Goal: Task Accomplishment & Management: Use online tool/utility

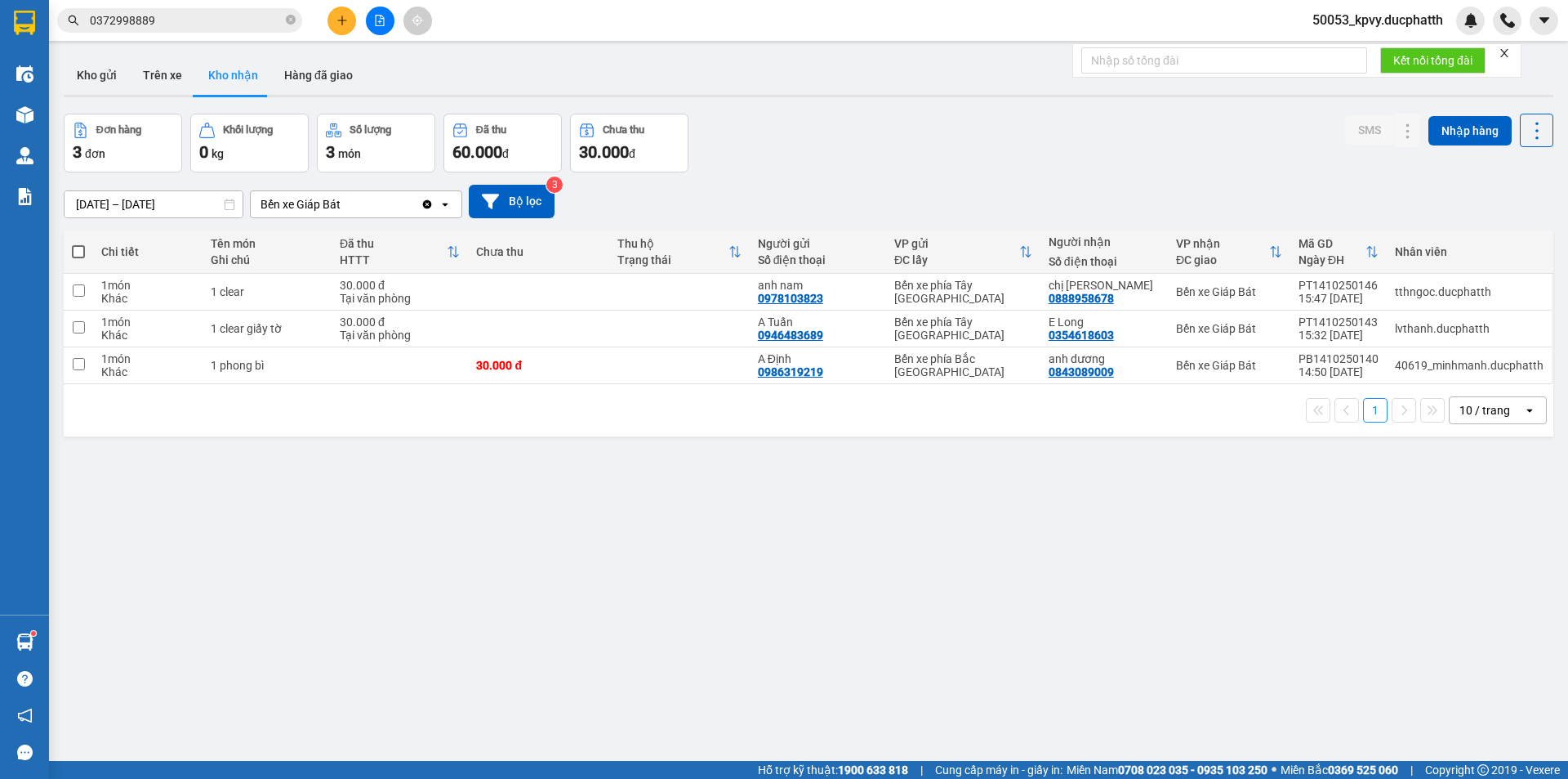
click at [264, 21] on input "0372998889" at bounding box center [186, 21] width 193 height 18
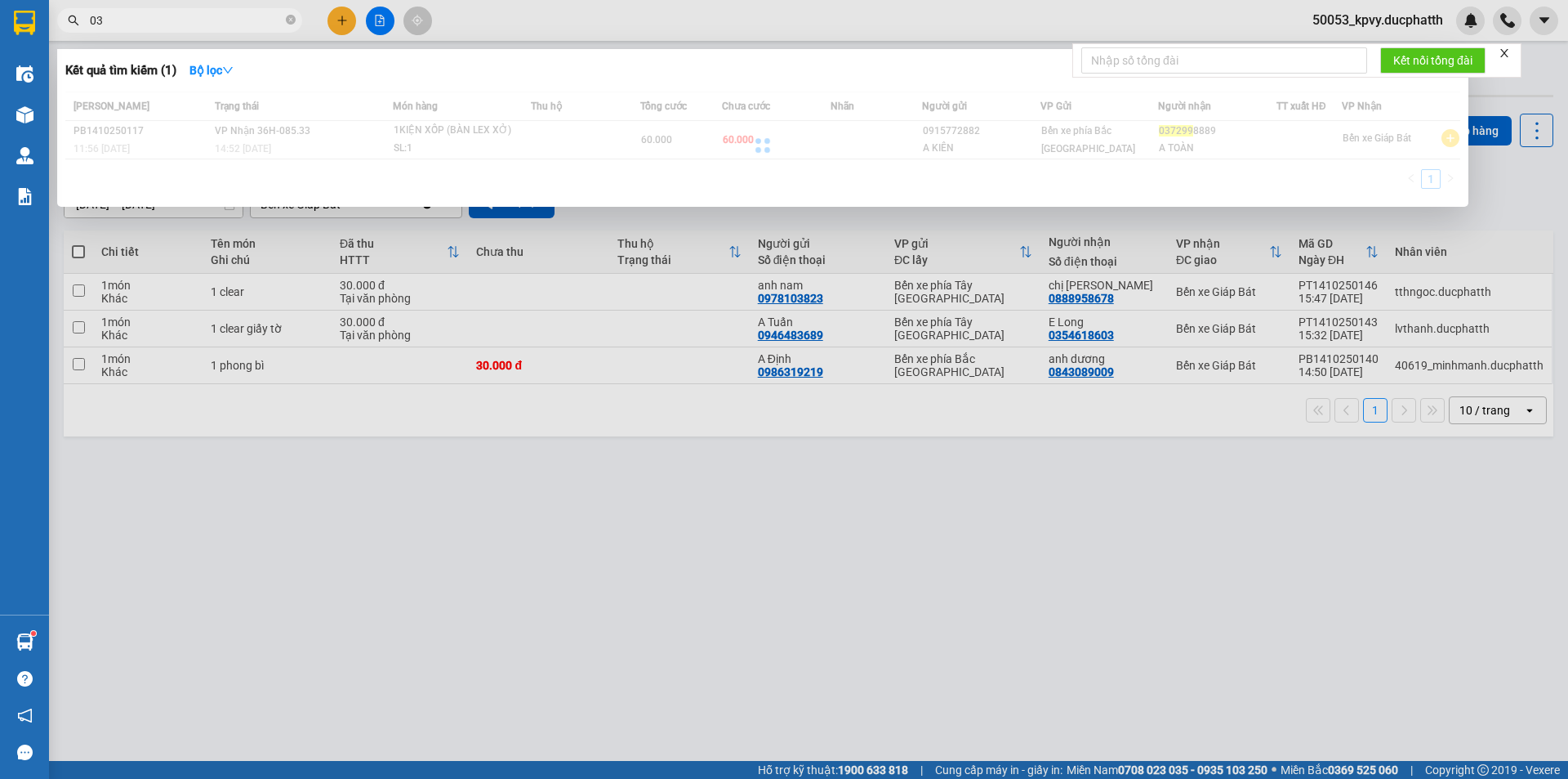
type input "0"
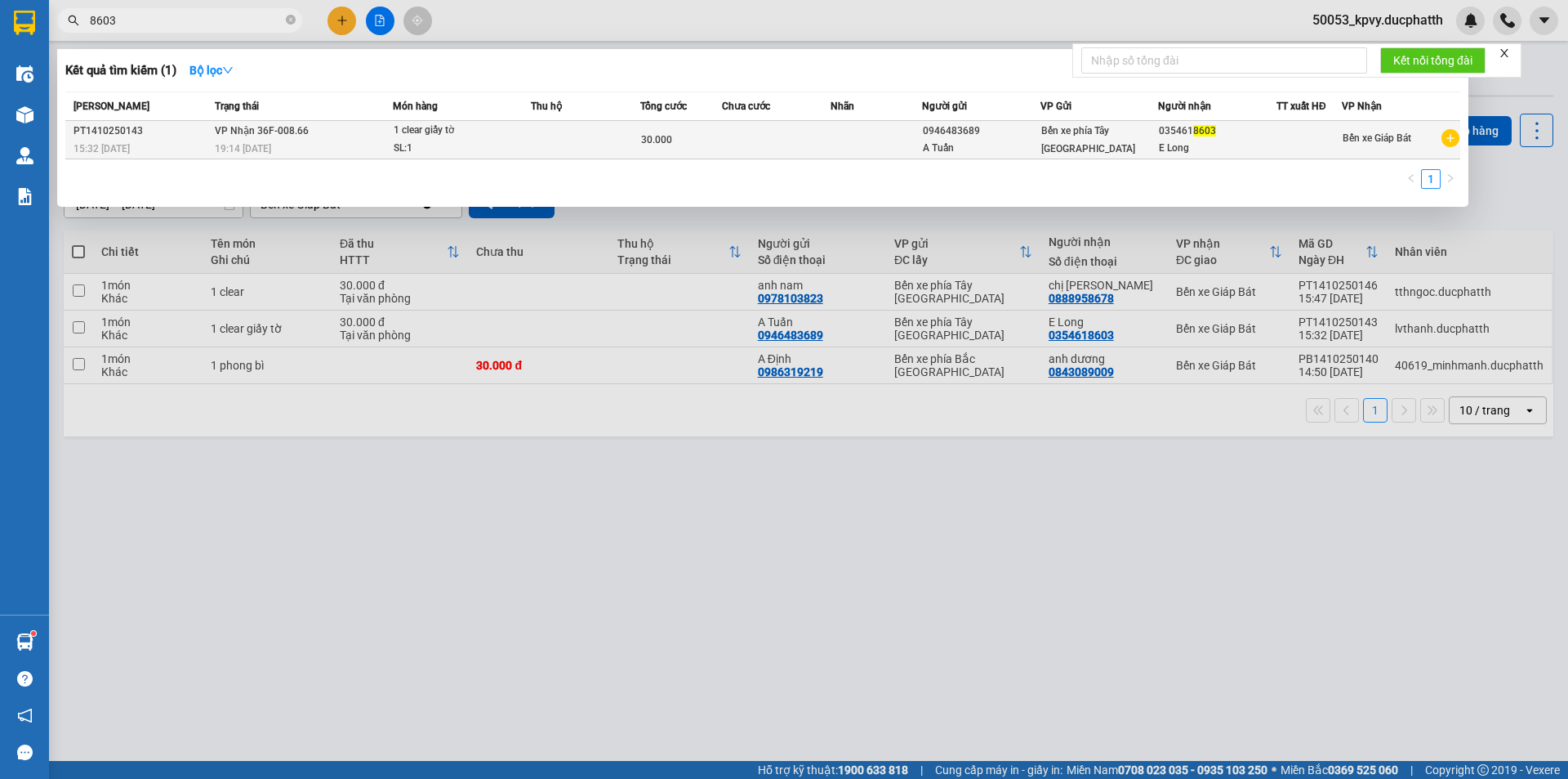
type input "8603"
click at [594, 138] on td at bounding box center [586, 140] width 110 height 39
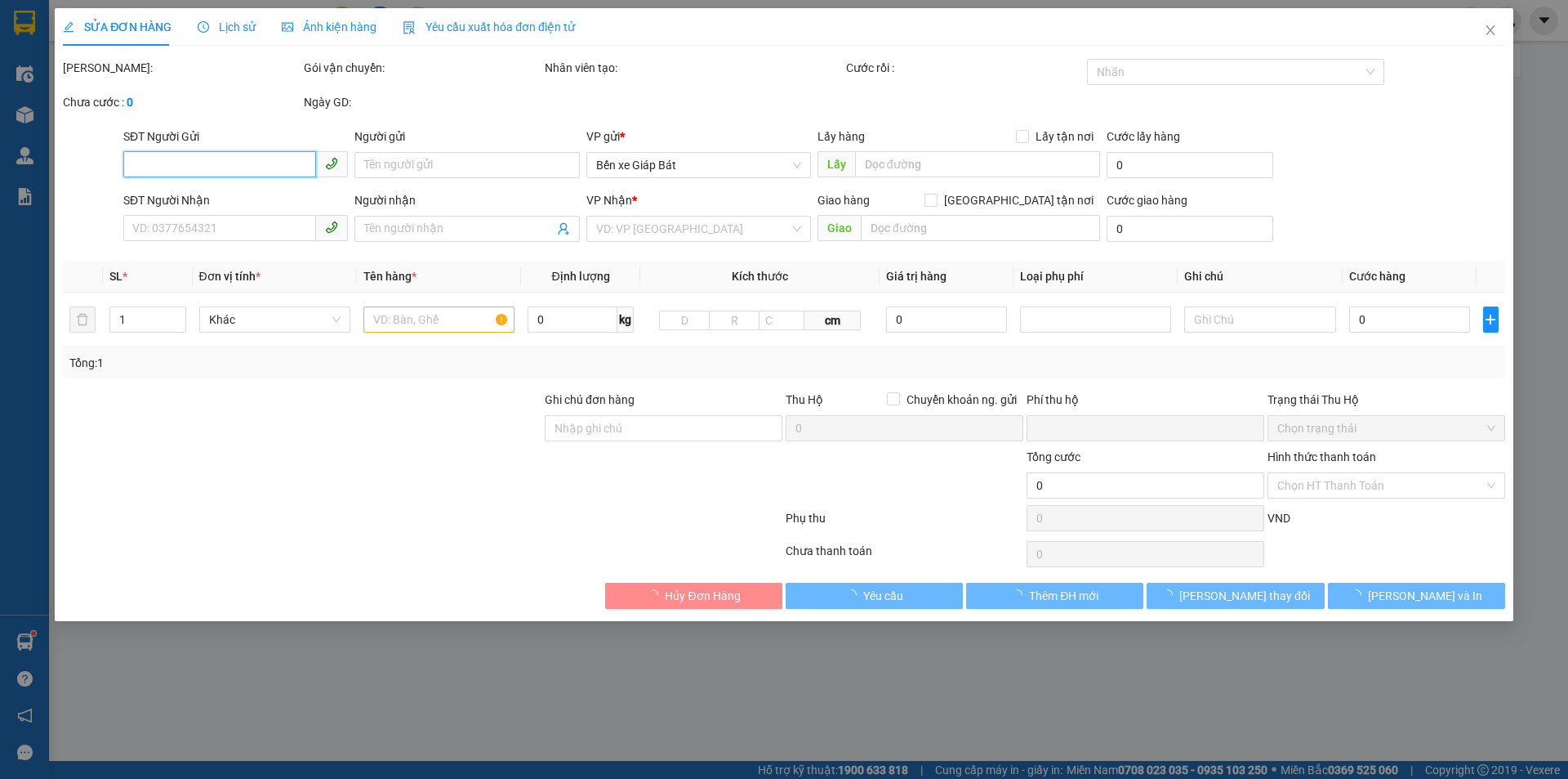
type input "0946483689"
type input "A Tuấn"
type input "0354618603"
type input "E Long"
type input "ngtt"
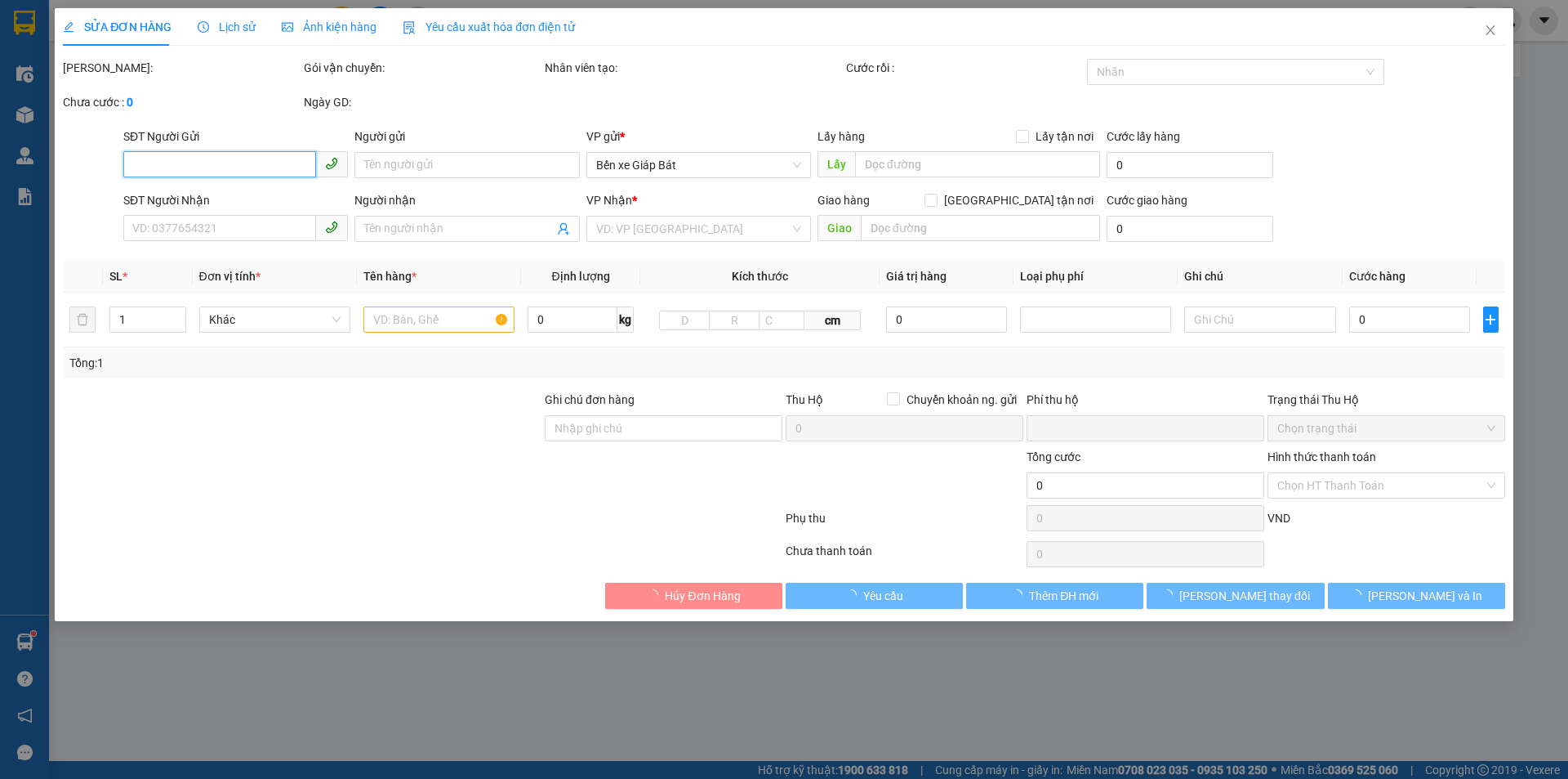
type input "0"
type input "30.000"
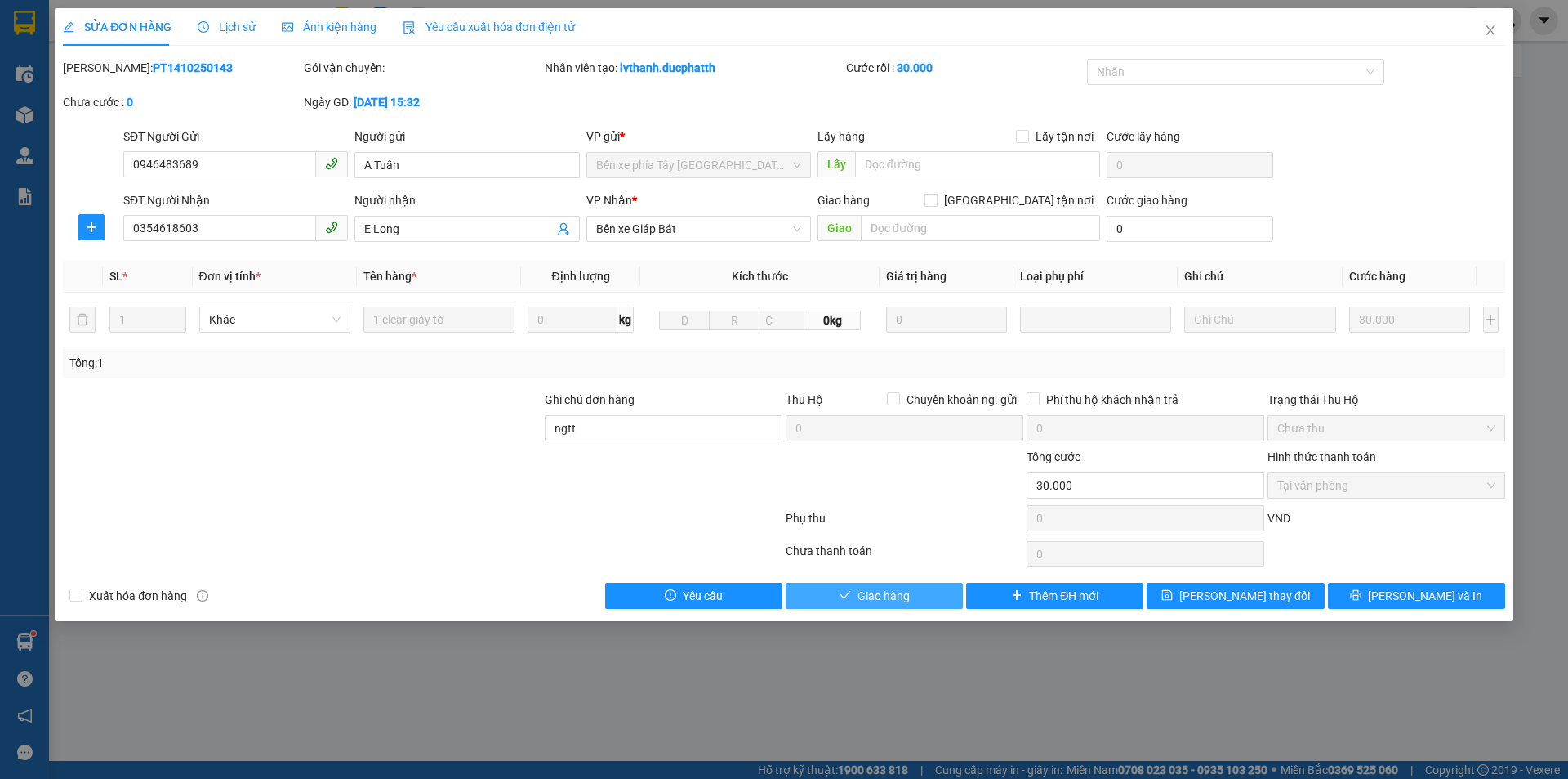
click at [898, 596] on span "Giao hàng" at bounding box center [883, 596] width 52 height 18
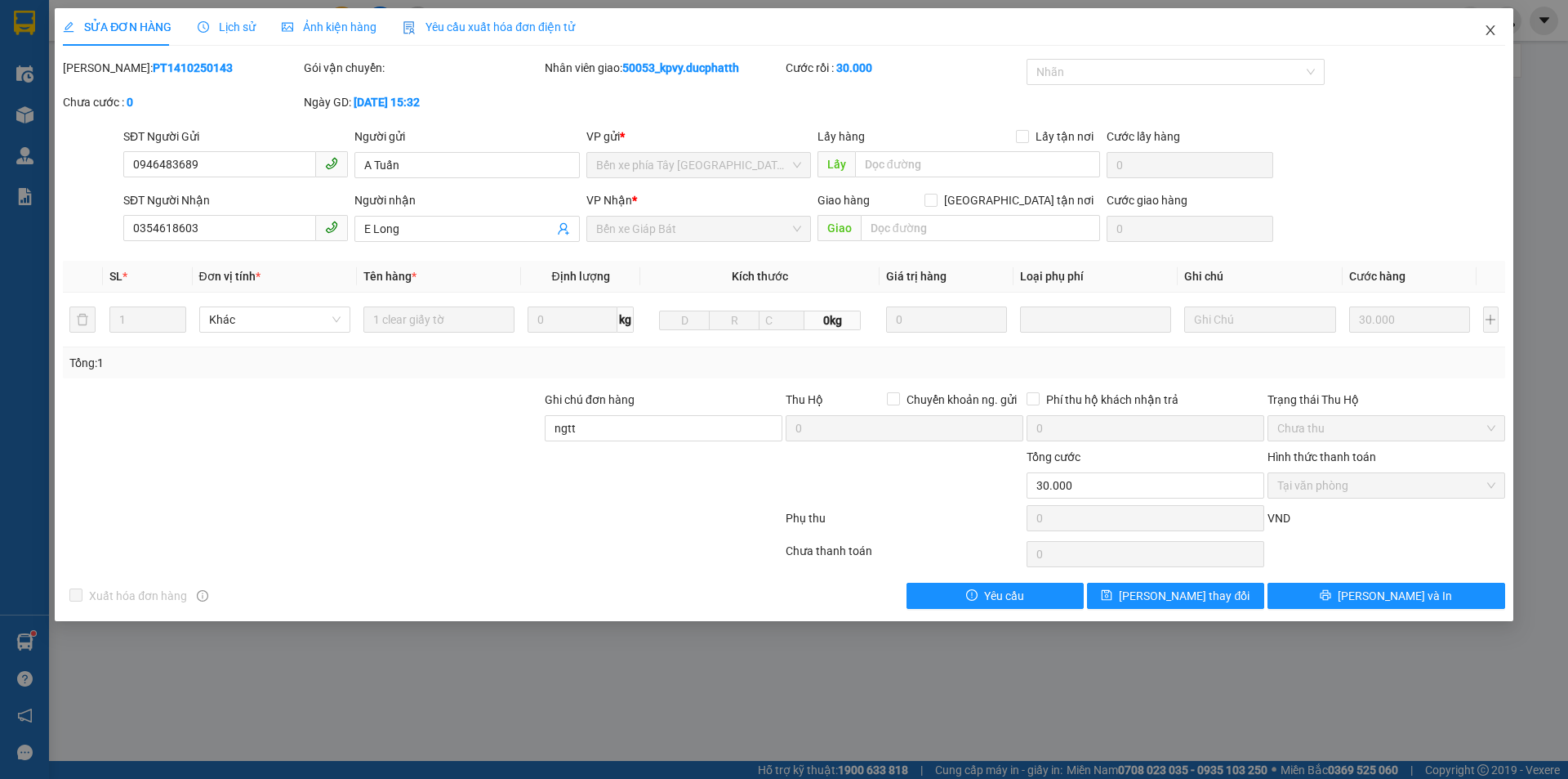
click at [1499, 38] on span "Close" at bounding box center [1490, 31] width 46 height 46
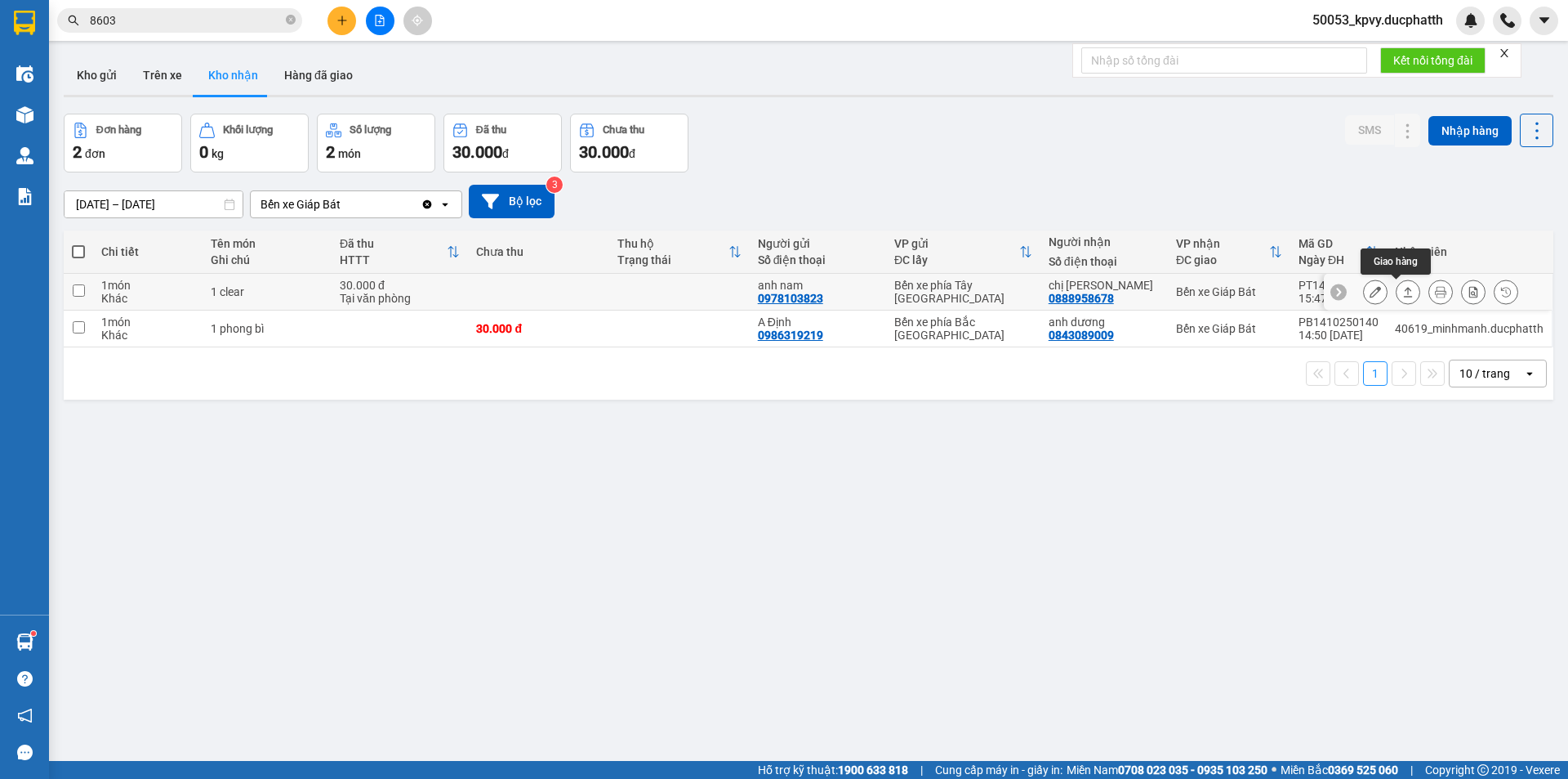
click at [1396, 289] on button at bounding box center [1407, 292] width 23 height 29
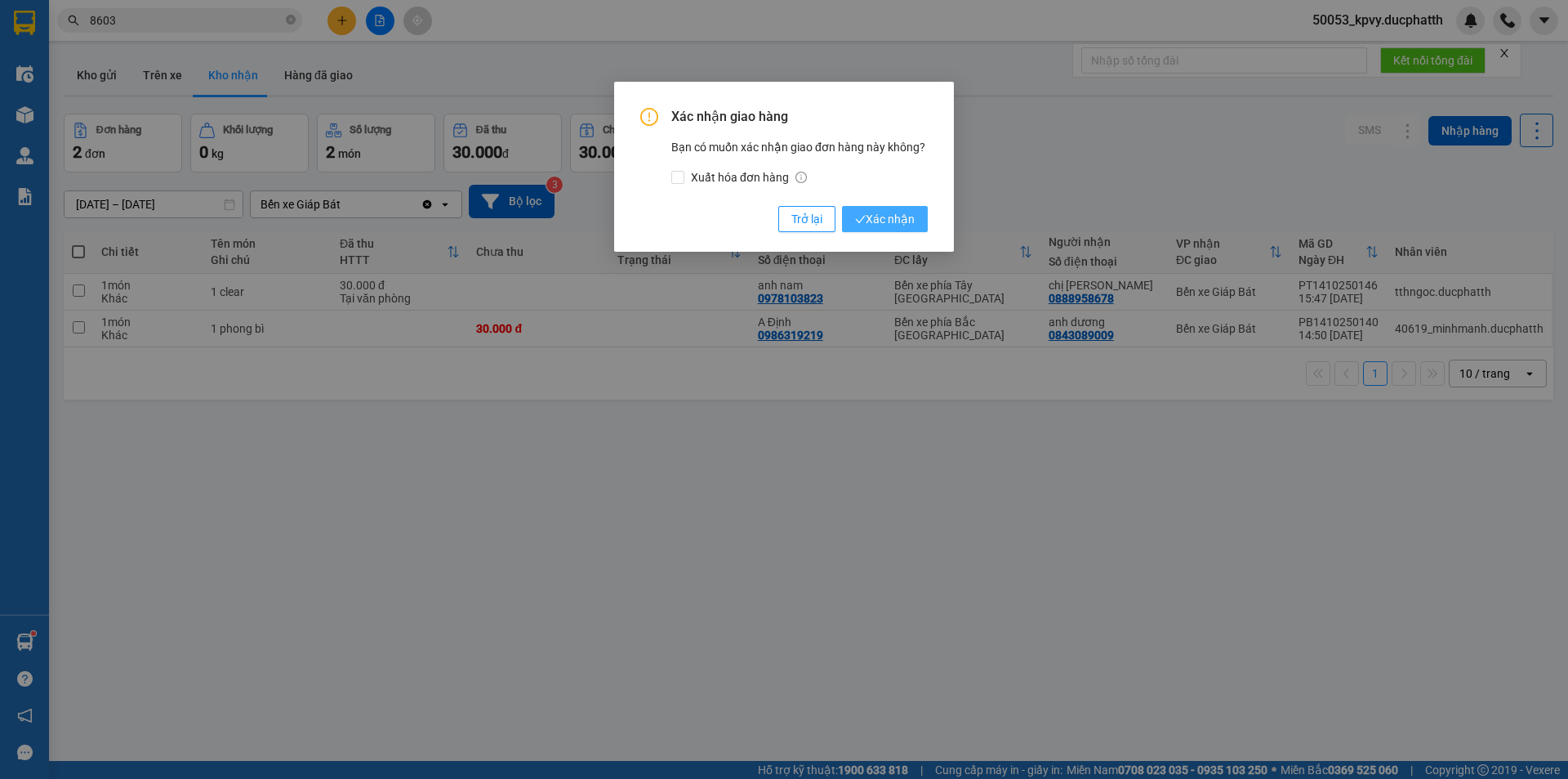
click at [870, 213] on span "Xác nhận" at bounding box center [884, 219] width 59 height 18
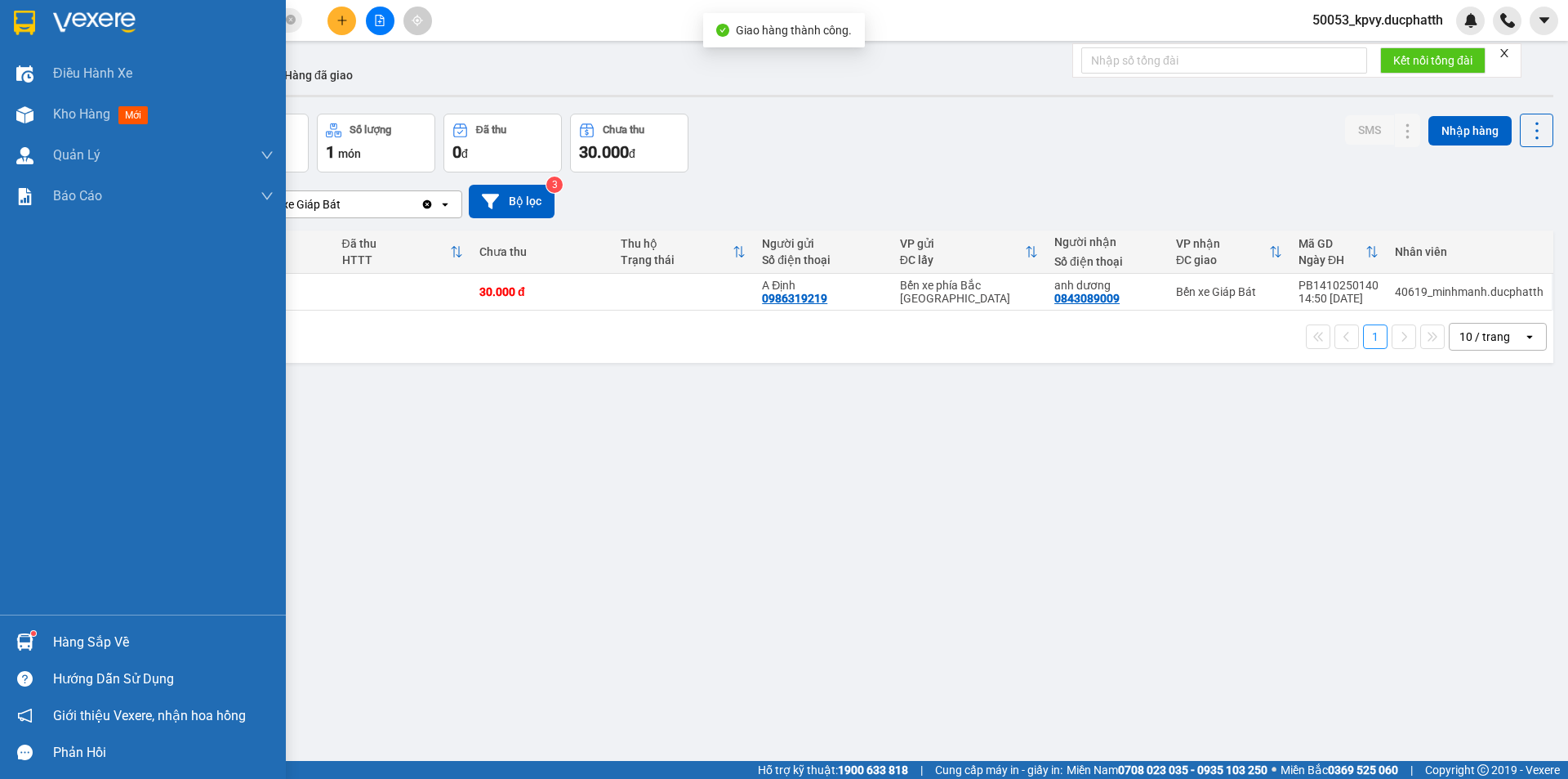
click at [69, 640] on div "Hàng sắp về" at bounding box center [163, 641] width 221 height 25
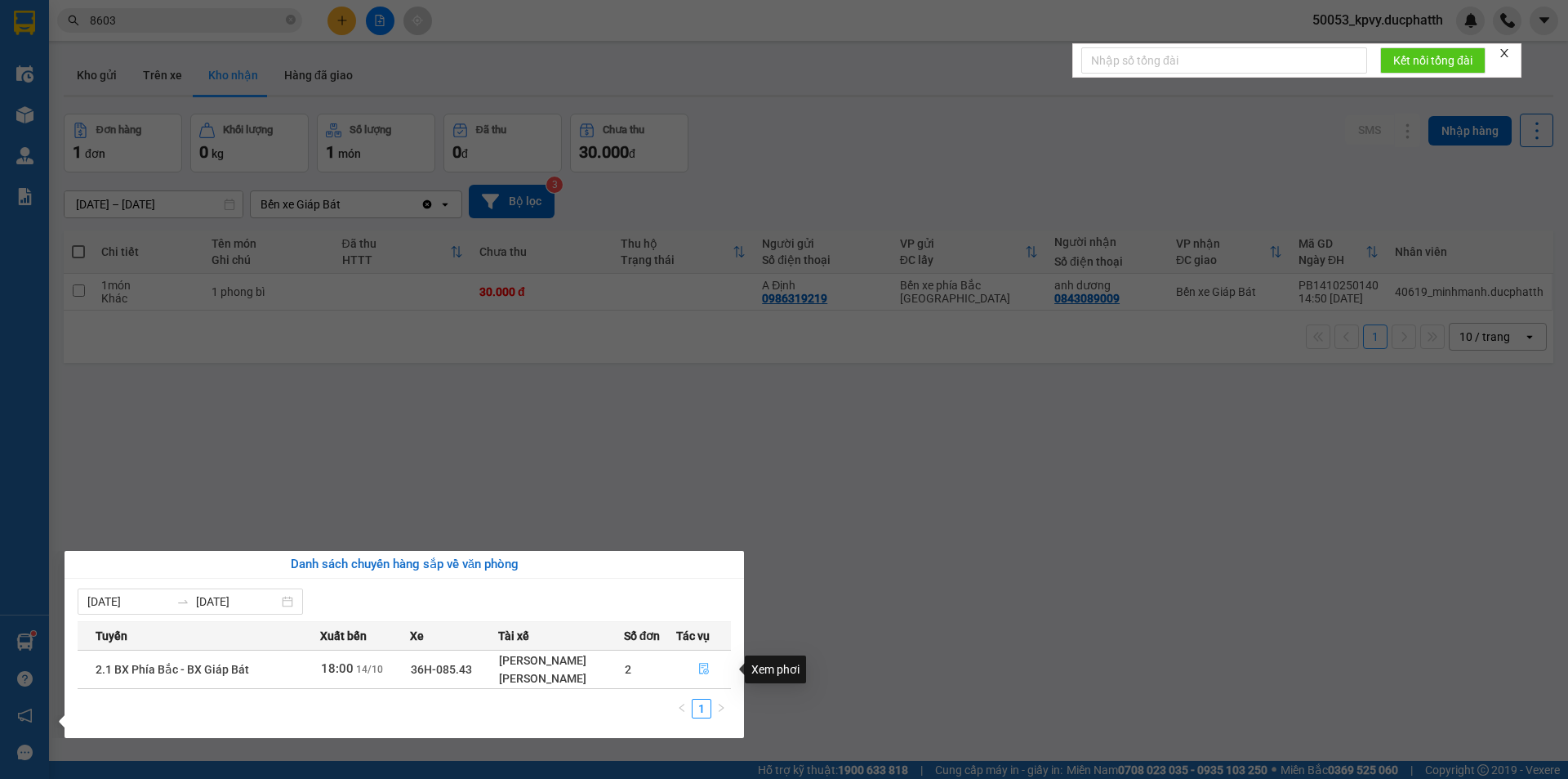
click at [705, 670] on icon "file-done" at bounding box center [704, 668] width 12 height 12
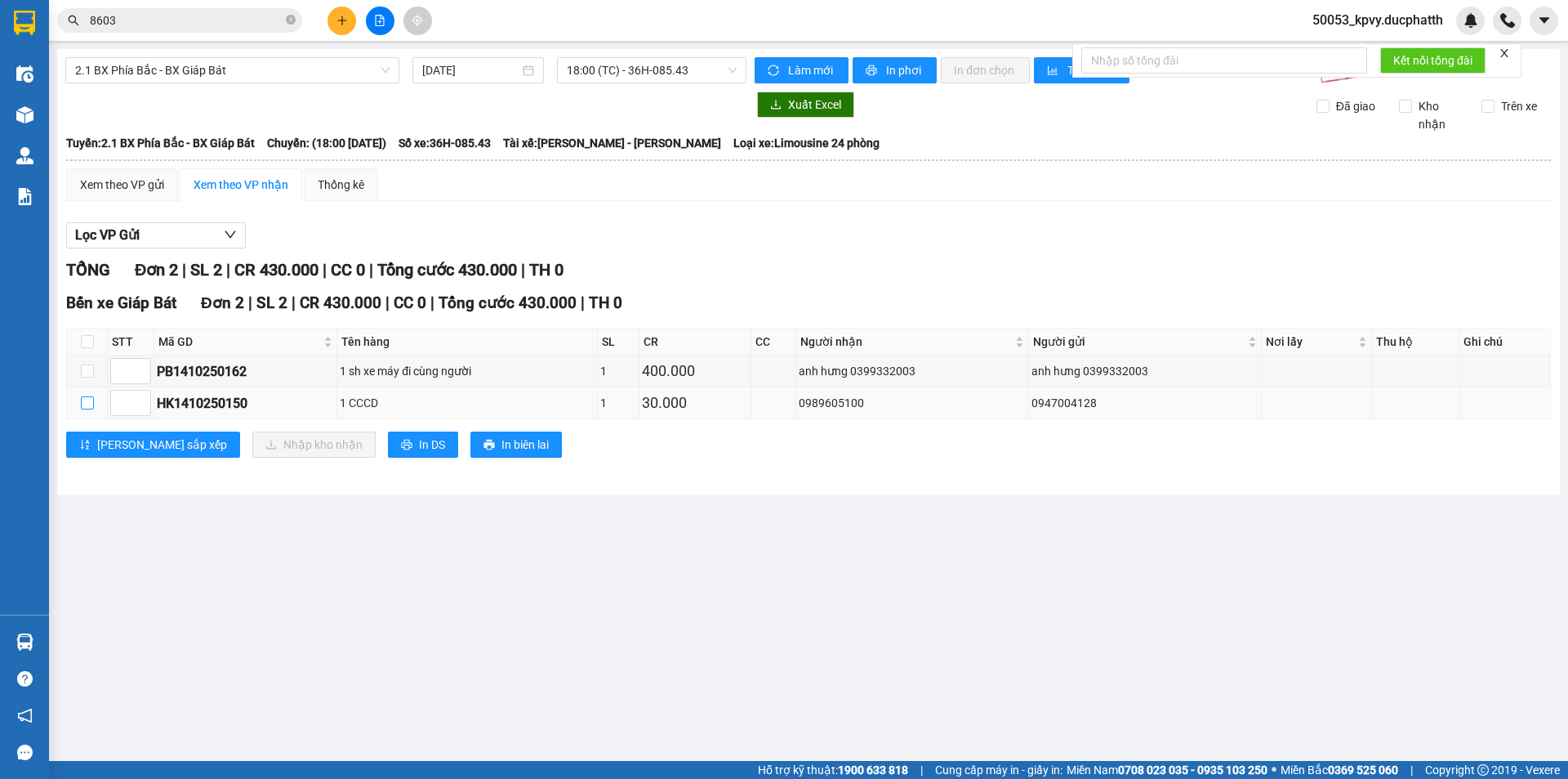
click at [82, 408] on input "checkbox" at bounding box center [87, 402] width 13 height 13
checkbox input "true"
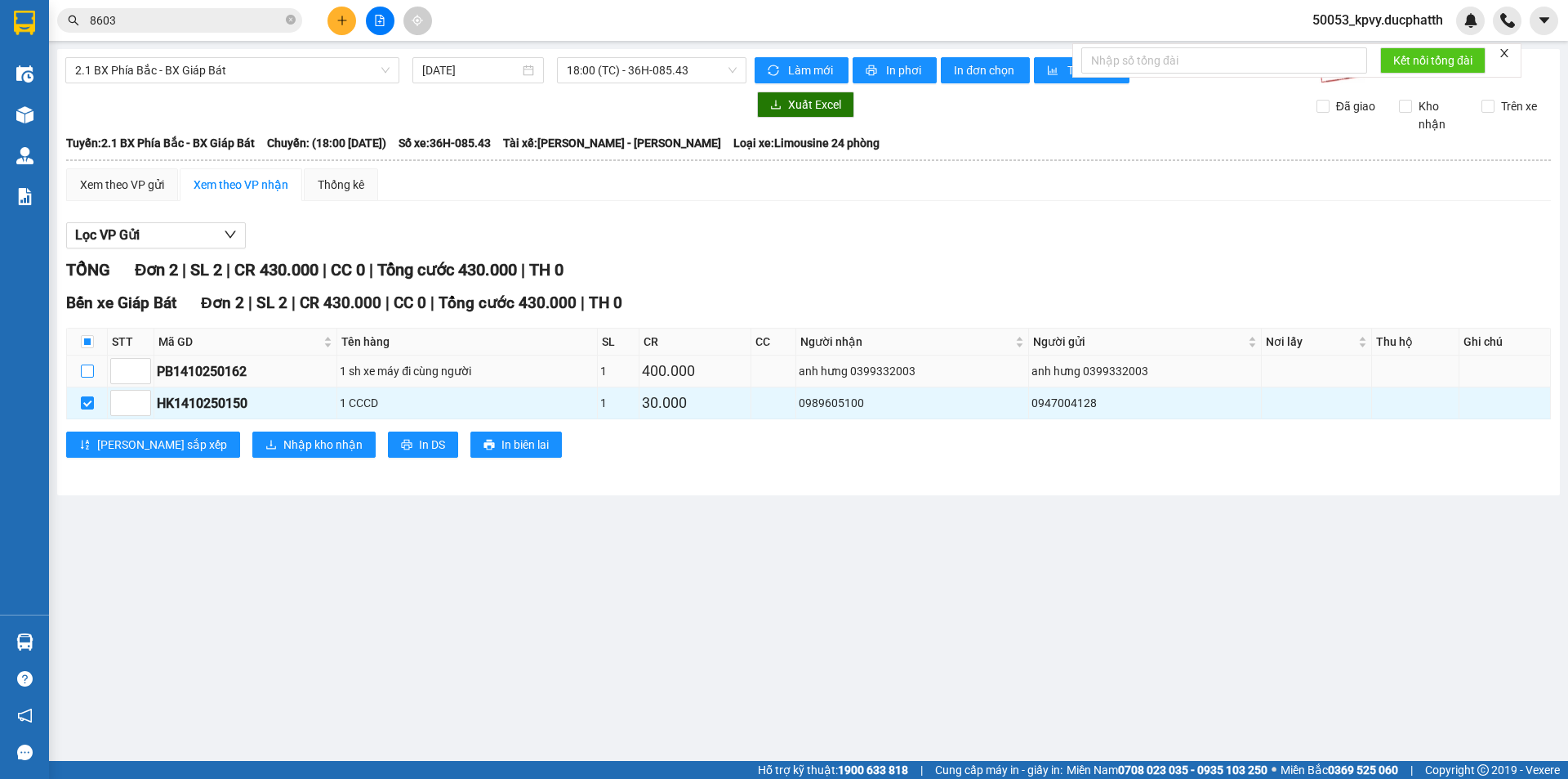
click at [86, 366] on input "checkbox" at bounding box center [87, 370] width 13 height 13
checkbox input "true"
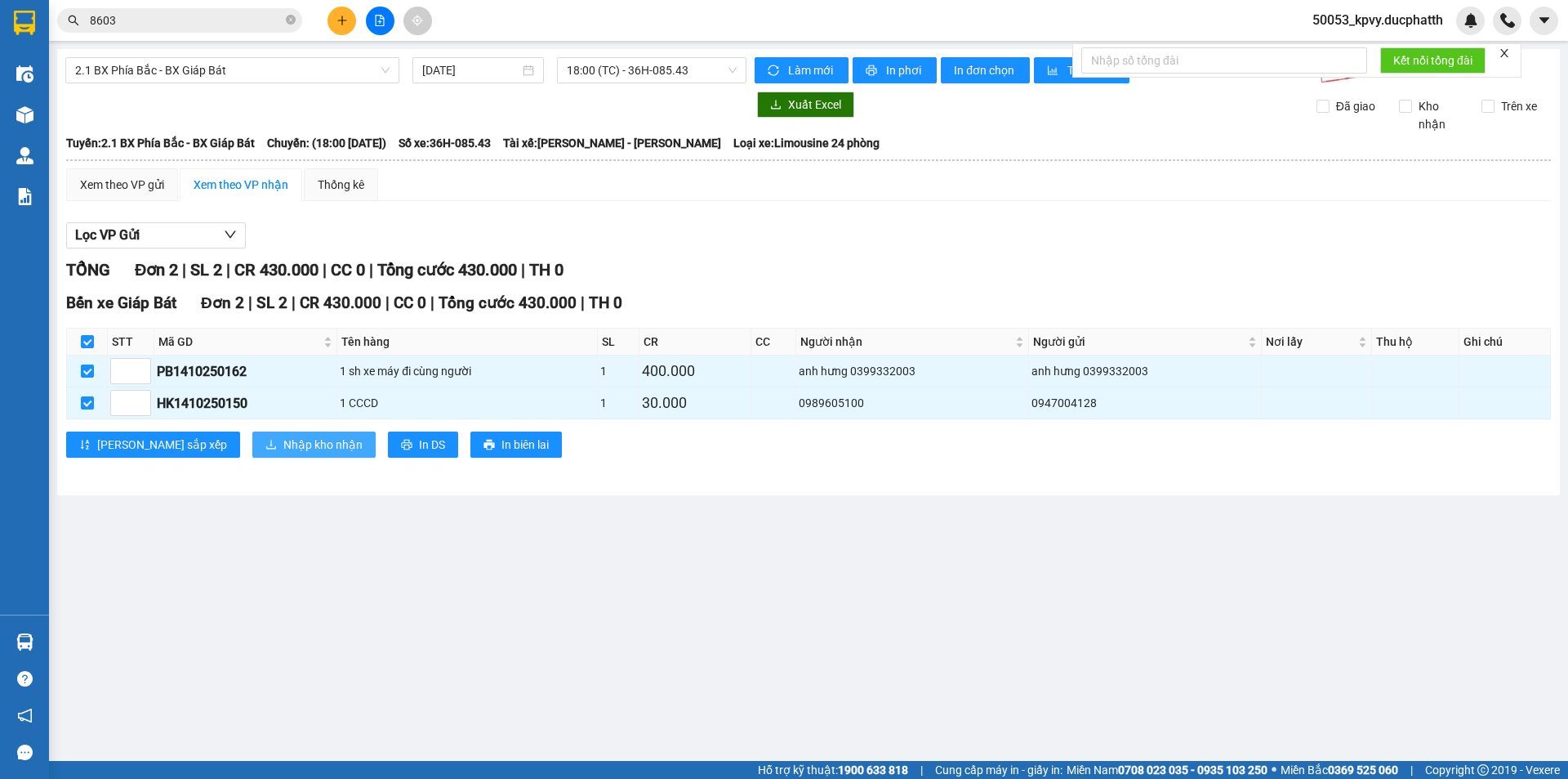
click at [283, 439] on span "Nhập kho nhận" at bounding box center [323, 444] width 79 height 18
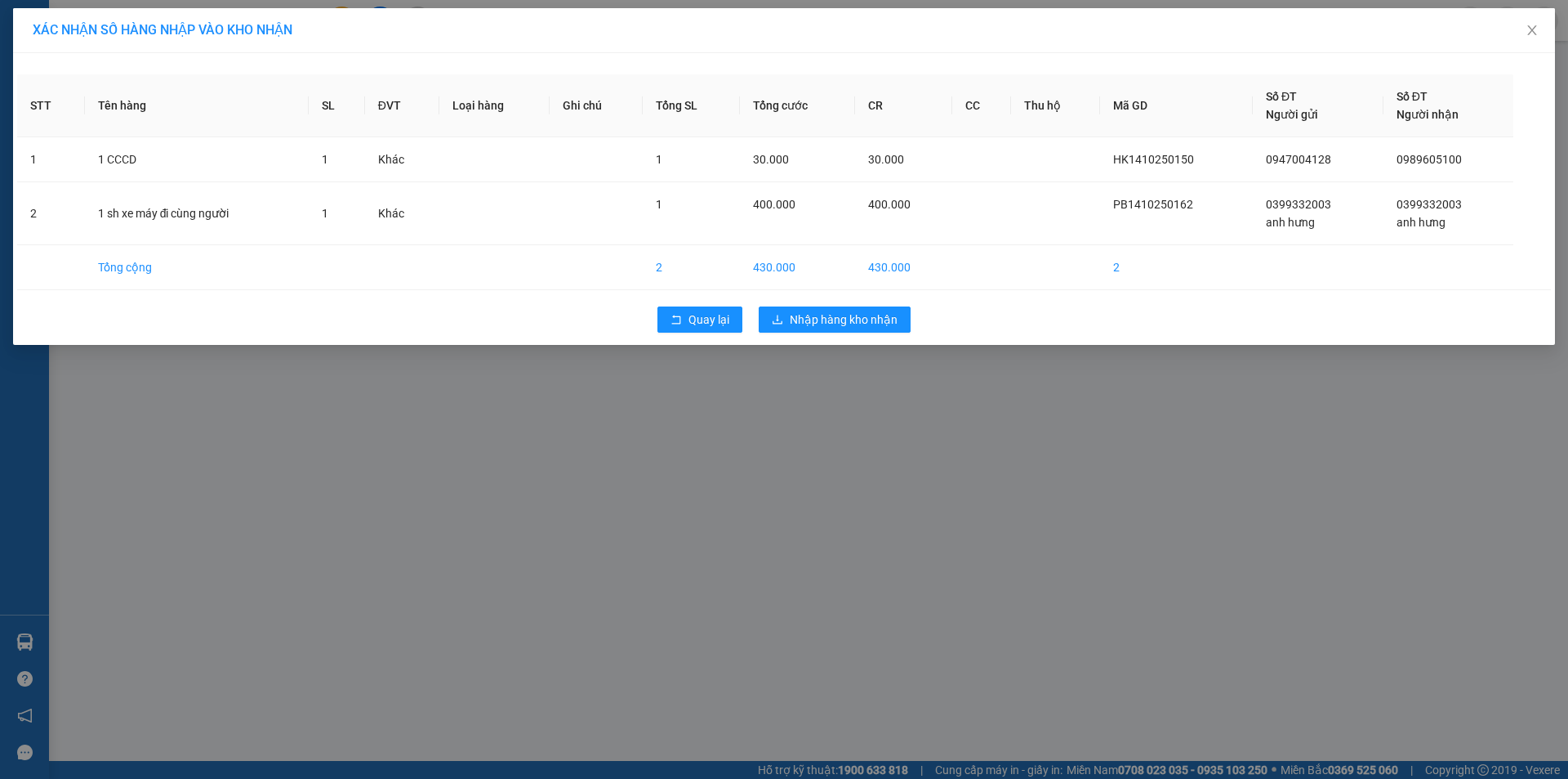
click at [854, 301] on div "STT Tên hàng SL ĐVT Loại hàng Ghi chú Tổng SL Tổng cước CR CC Thu hộ Mã GD Số Đ…" at bounding box center [784, 199] width 1541 height 292
click at [859, 316] on span "Nhập hàng kho nhận" at bounding box center [843, 320] width 108 height 18
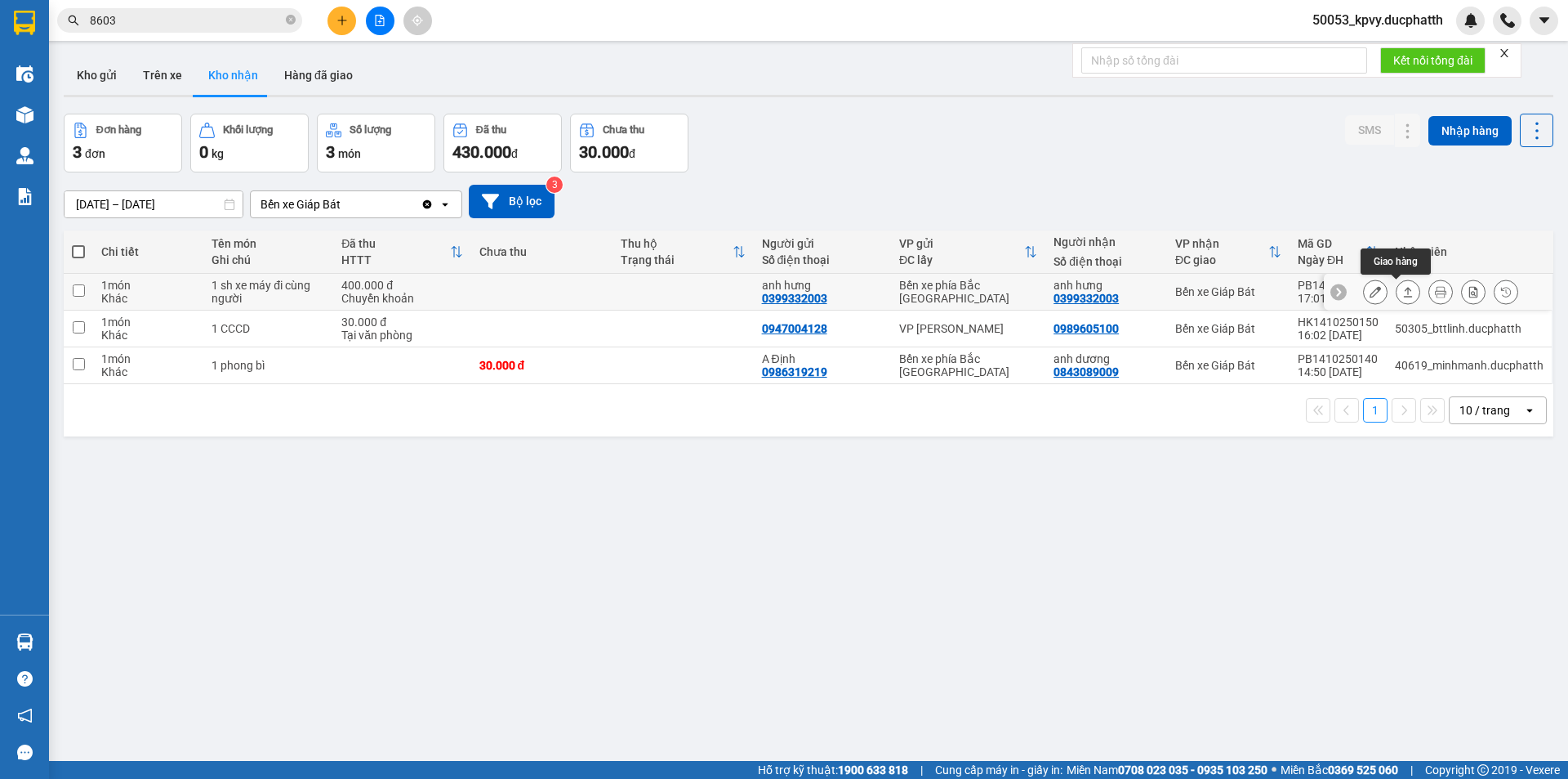
click at [1402, 294] on icon at bounding box center [1408, 292] width 12 height 12
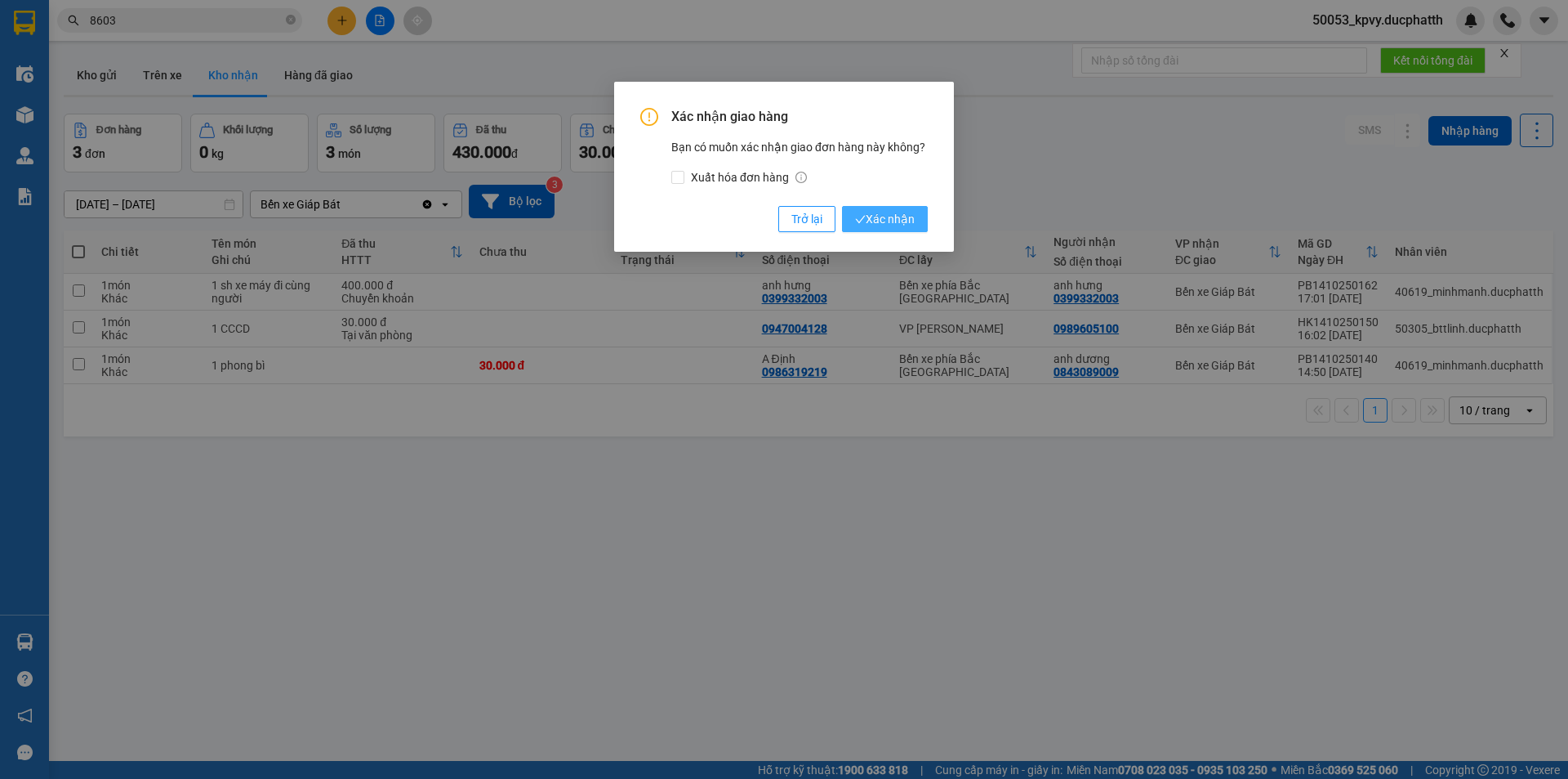
click at [880, 224] on span "Xác nhận" at bounding box center [884, 219] width 59 height 18
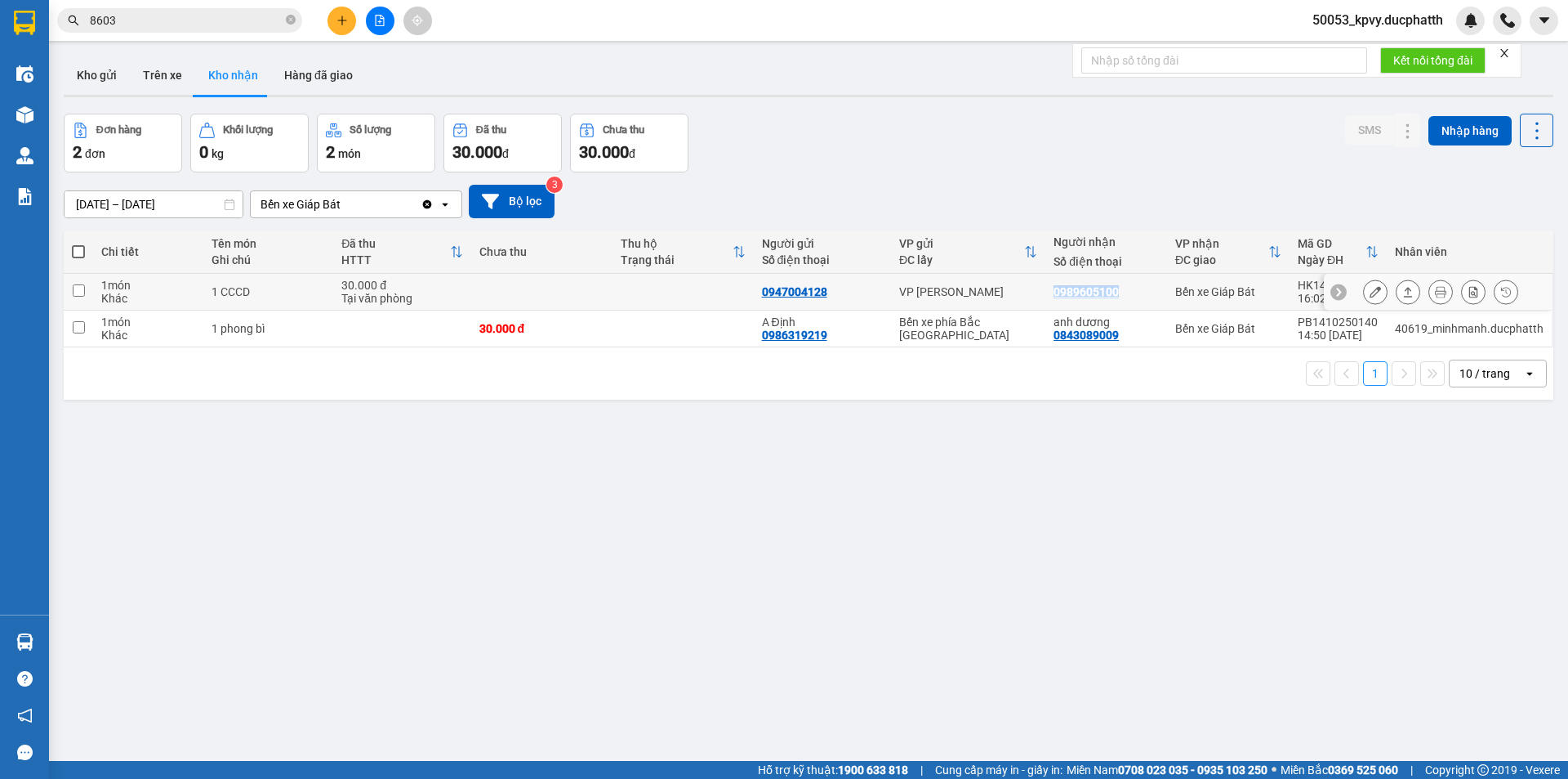
drag, startPoint x: 1114, startPoint y: 287, endPoint x: 1050, endPoint y: 294, distance: 64.4
click at [1050, 294] on td "0989605100" at bounding box center [1106, 292] width 122 height 37
checkbox input "true"
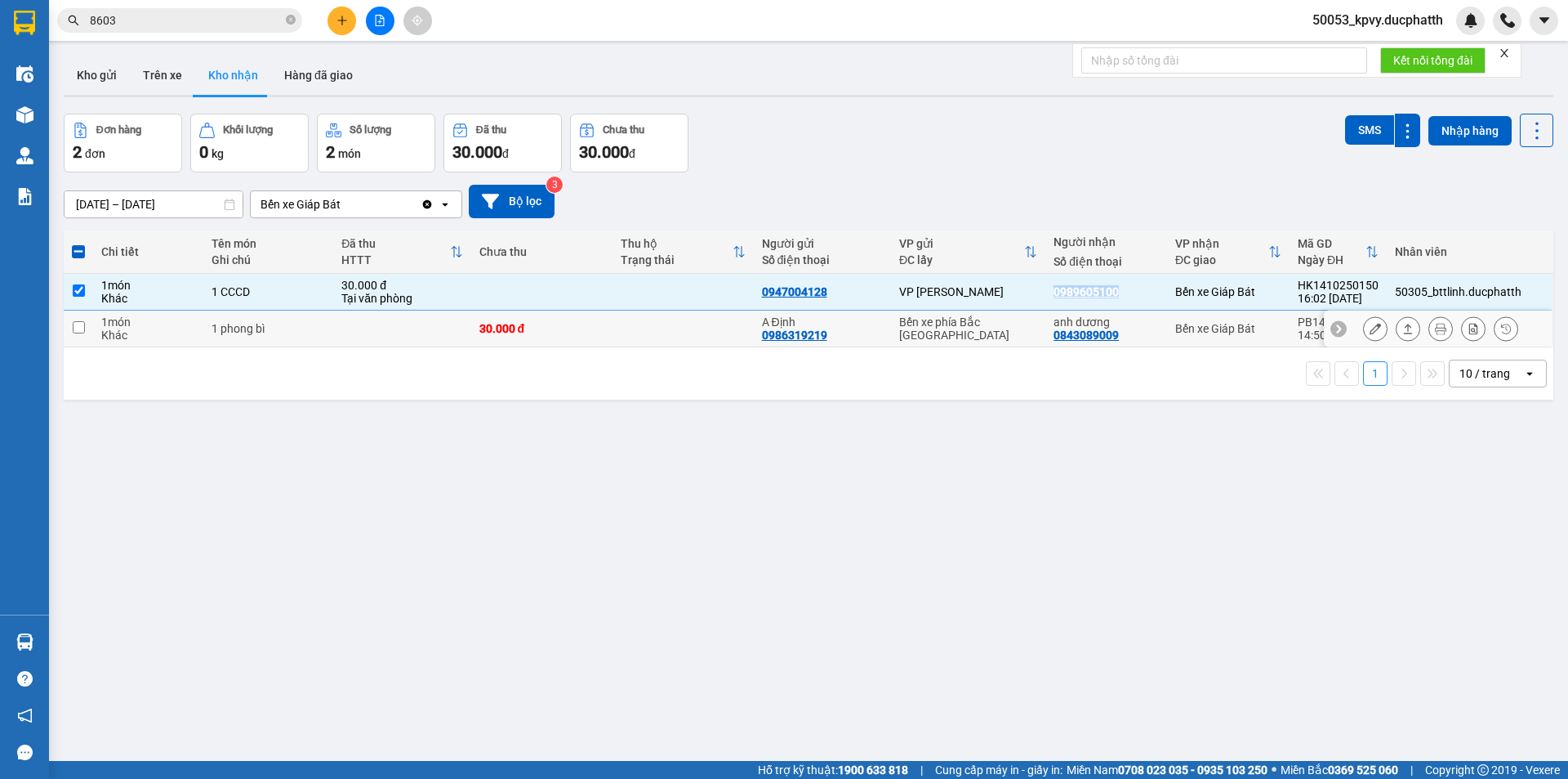
copy div "0989605100"
